Goal: Information Seeking & Learning: Find specific page/section

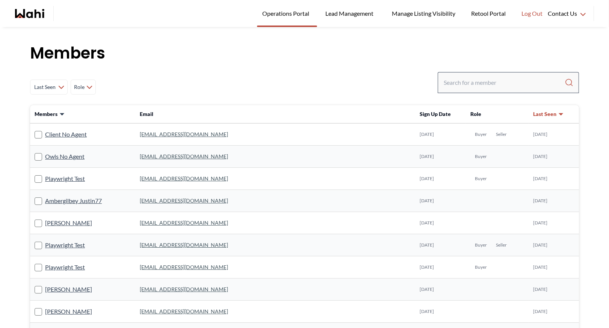
click at [483, 74] on div at bounding box center [507, 82] width 141 height 21
click at [476, 78] on input "Search input" at bounding box center [503, 83] width 121 height 14
type input "michelle"
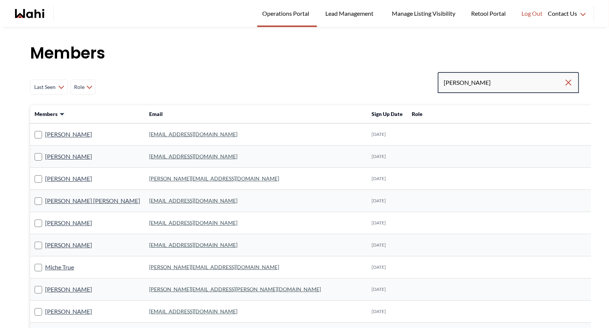
click at [483, 85] on input "michelle" at bounding box center [503, 83] width 120 height 14
type input "michelle ryck"
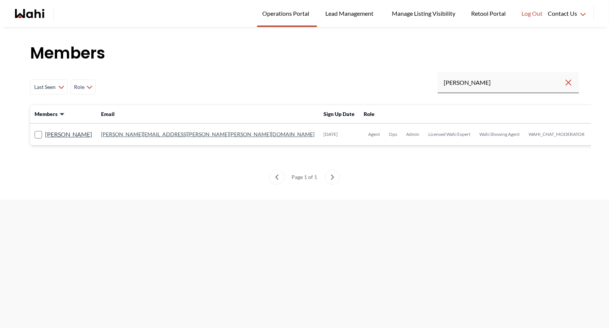
click at [144, 133] on link "michelle.williams@wahi.com" at bounding box center [207, 134] width 213 height 6
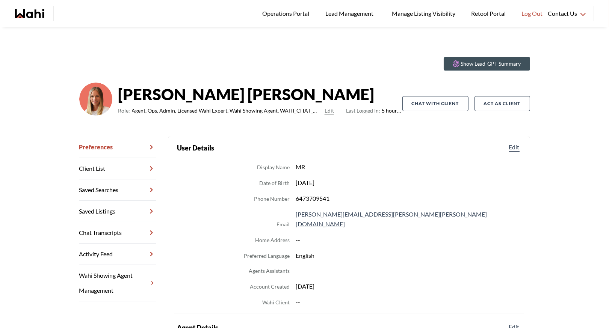
click at [114, 236] on link "Chat Transcripts" at bounding box center [117, 232] width 77 height 21
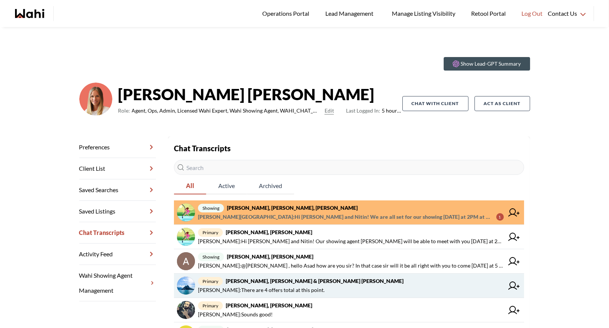
click at [240, 281] on strong "Jason Brown, Jason & Lauryn Vaz-Brown, Michelle" at bounding box center [315, 281] width 178 height 6
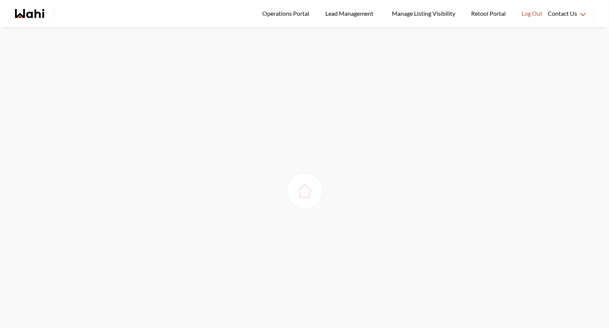
click at [305, 199] on img at bounding box center [304, 191] width 21 height 21
click at [272, 14] on span "Operations Portal" at bounding box center [287, 14] width 50 height 10
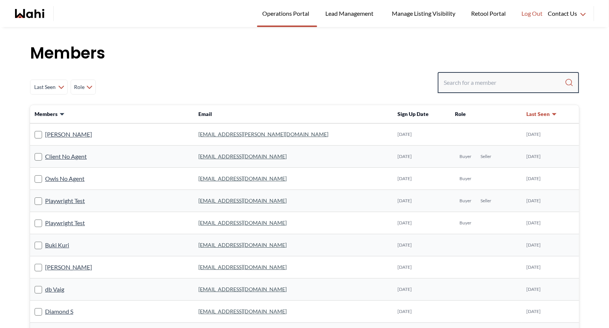
click at [459, 84] on input "Search input" at bounding box center [503, 83] width 121 height 14
type input "g"
click at [461, 79] on input "Search input" at bounding box center [503, 83] width 121 height 14
type input "n"
type input "="
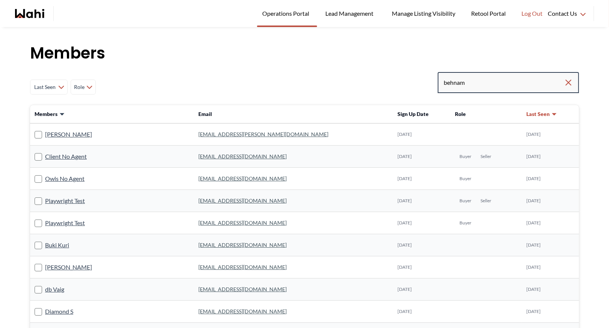
type input "behnam"
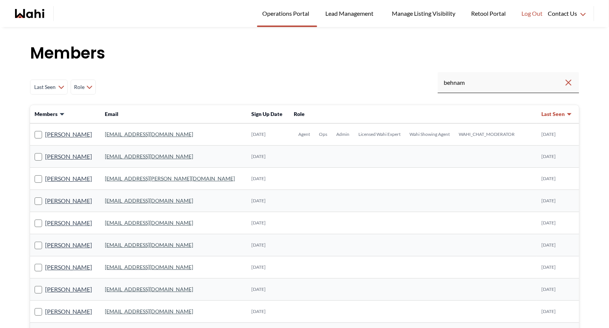
click at [156, 134] on link "behnam.fazili@wahi.com" at bounding box center [149, 134] width 88 height 6
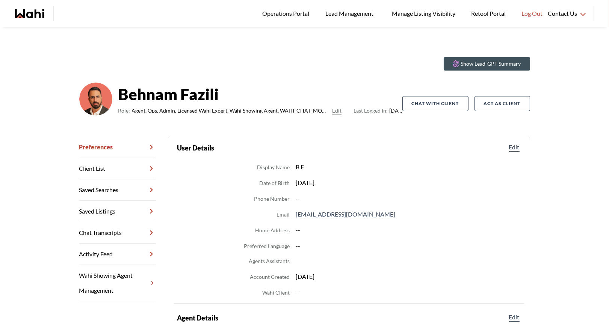
click at [122, 233] on link "Chat Transcripts" at bounding box center [117, 232] width 77 height 21
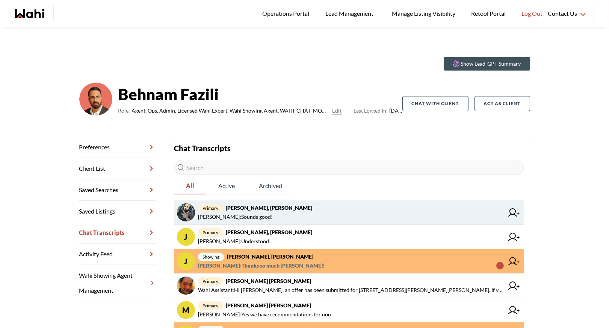
click at [292, 212] on span "primary Saeid Kanani, Michelle" at bounding box center [351, 208] width 306 height 9
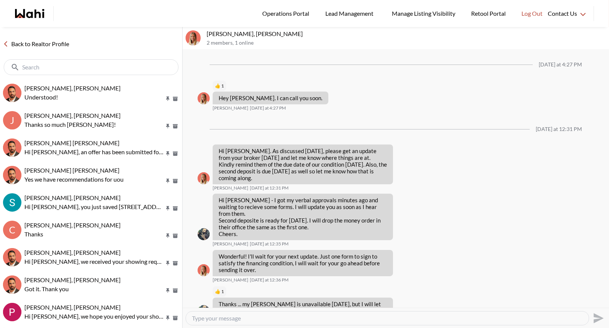
scroll to position [782, 0]
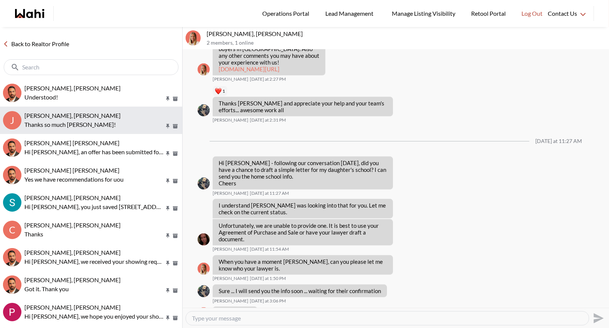
click at [108, 113] on div "Josh Hortaleza, Khalid, Behnam" at bounding box center [101, 116] width 155 height 8
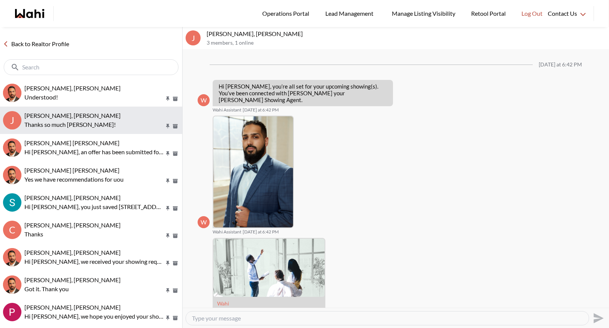
scroll to position [216, 0]
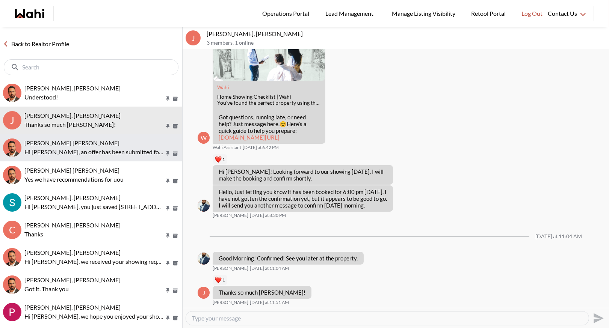
click at [104, 139] on div "Syed Sayeed Uddin, Behnam" at bounding box center [101, 143] width 155 height 8
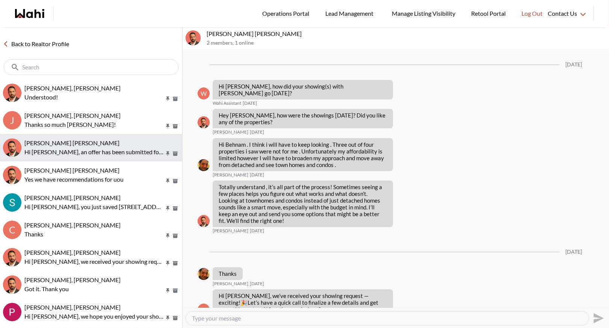
scroll to position [930, 0]
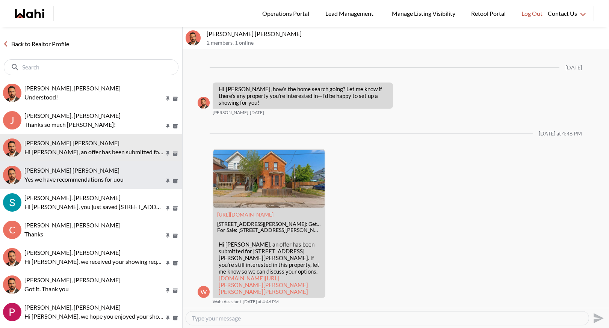
click at [100, 167] on span "Muhammad Ali Zaheer, Behnam" at bounding box center [71, 170] width 95 height 7
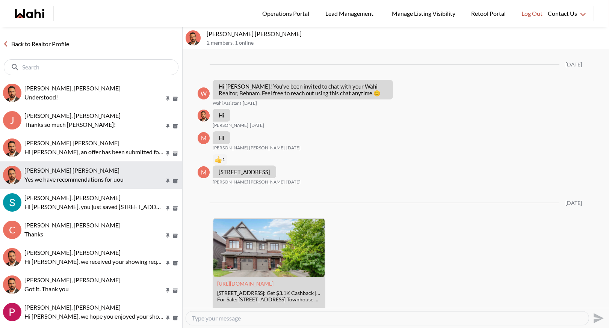
scroll to position [674, 0]
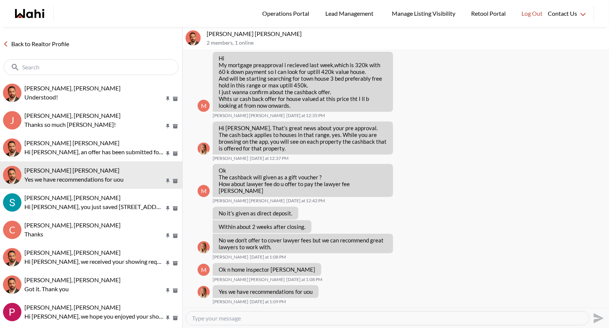
click at [31, 44] on link "Back to Realtor Profile" at bounding box center [36, 44] width 72 height 10
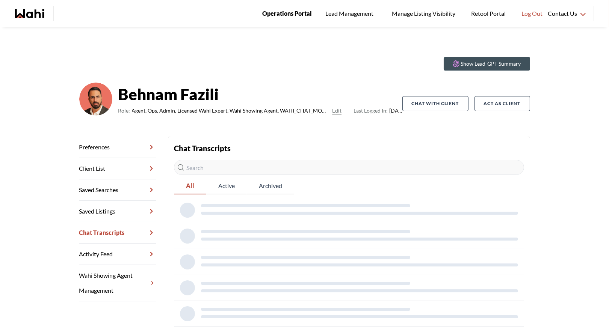
click at [276, 18] on span "Operations Portal" at bounding box center [287, 14] width 50 height 10
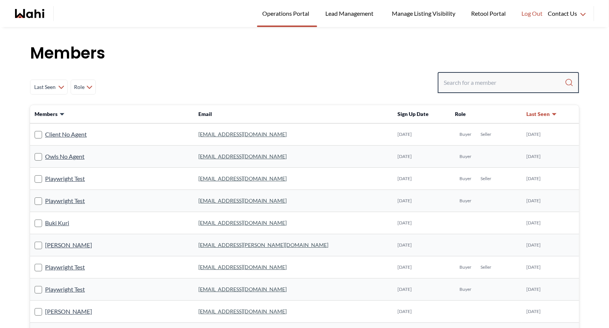
click at [475, 84] on input "Search input" at bounding box center [503, 83] width 121 height 14
type input "b"
type input "faraz"
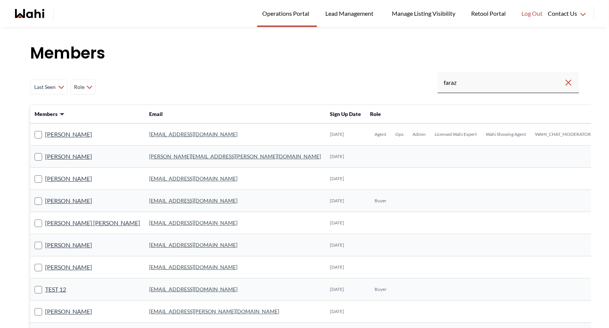
click at [149, 136] on link "faraz.azam@wahi.com" at bounding box center [193, 134] width 88 height 6
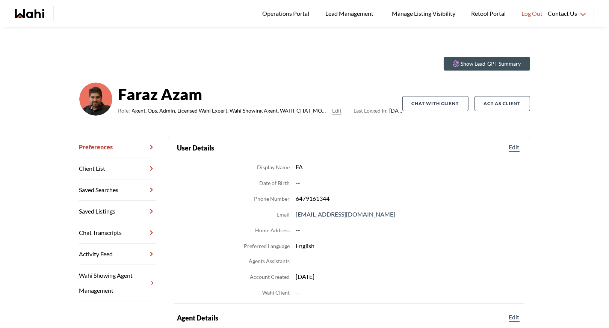
click at [116, 232] on link "Chat Transcripts" at bounding box center [117, 232] width 77 height 21
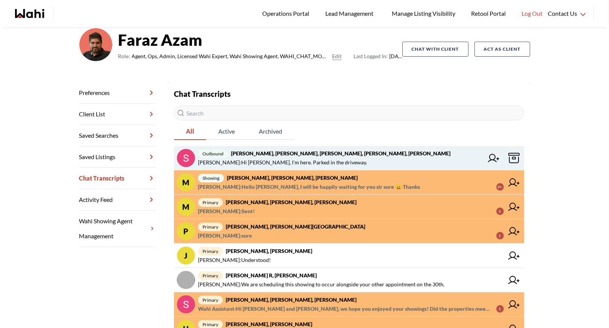
scroll to position [58, 0]
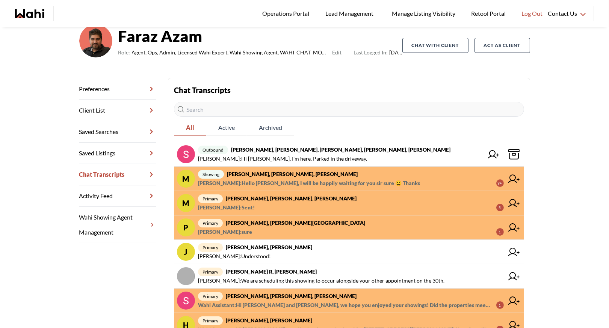
click at [318, 231] on span "Pradeep Pradhan : sure 1" at bounding box center [351, 232] width 306 height 9
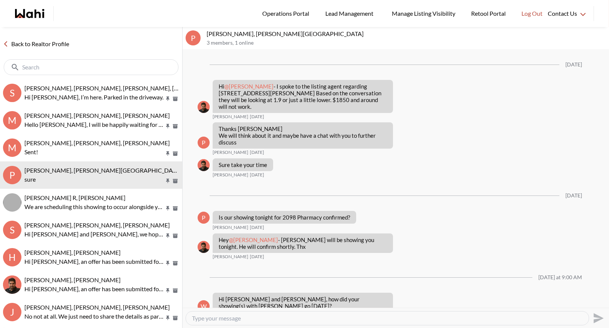
scroll to position [763, 0]
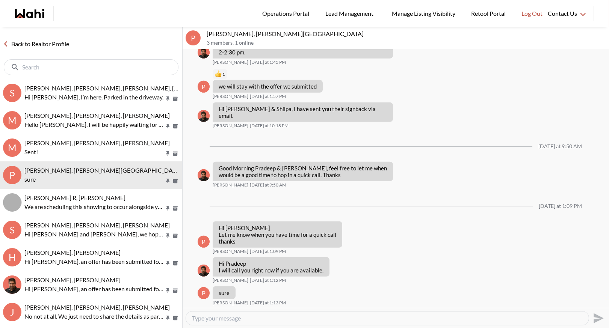
click at [23, 42] on link "Back to Realtor Profile" at bounding box center [36, 44] width 72 height 10
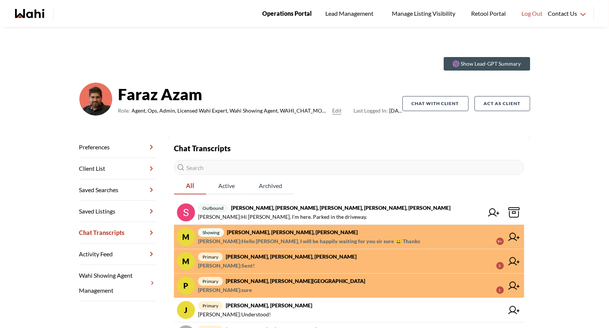
click at [282, 9] on span "Operations Portal" at bounding box center [287, 14] width 50 height 10
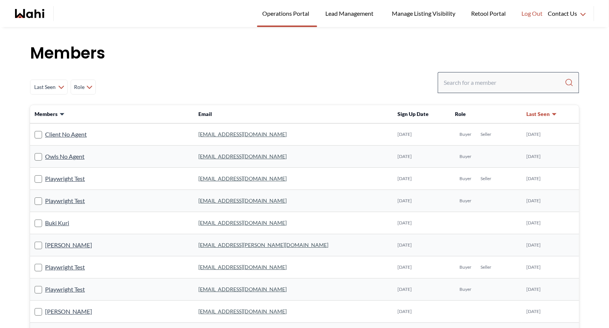
click at [467, 90] on div at bounding box center [507, 82] width 141 height 21
click at [463, 83] on input "Search input" at bounding box center [503, 83] width 121 height 14
click at [135, 75] on div "Last Seen Less day than [DATE] [DATE] - [DATE] [DATE] - [DATE] [DATE] - [DATE] …" at bounding box center [304, 87] width 549 height 30
click at [174, 56] on h1 "Members" at bounding box center [304, 53] width 549 height 23
